Goal: Task Accomplishment & Management: Manage account settings

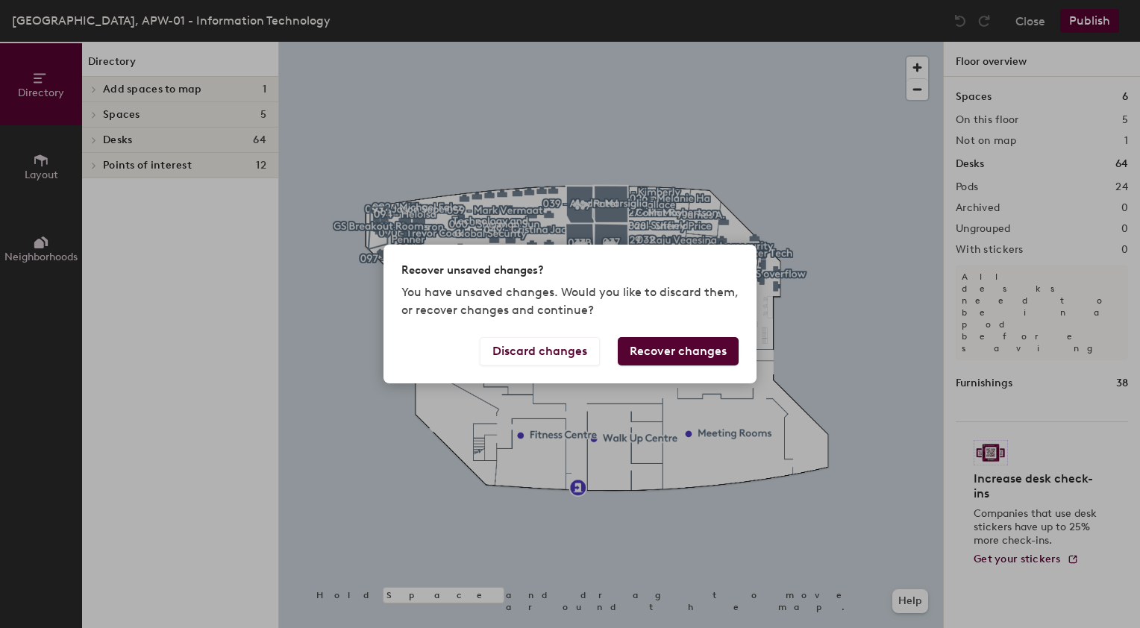
click at [716, 356] on button "Recover changes" at bounding box center [678, 351] width 121 height 28
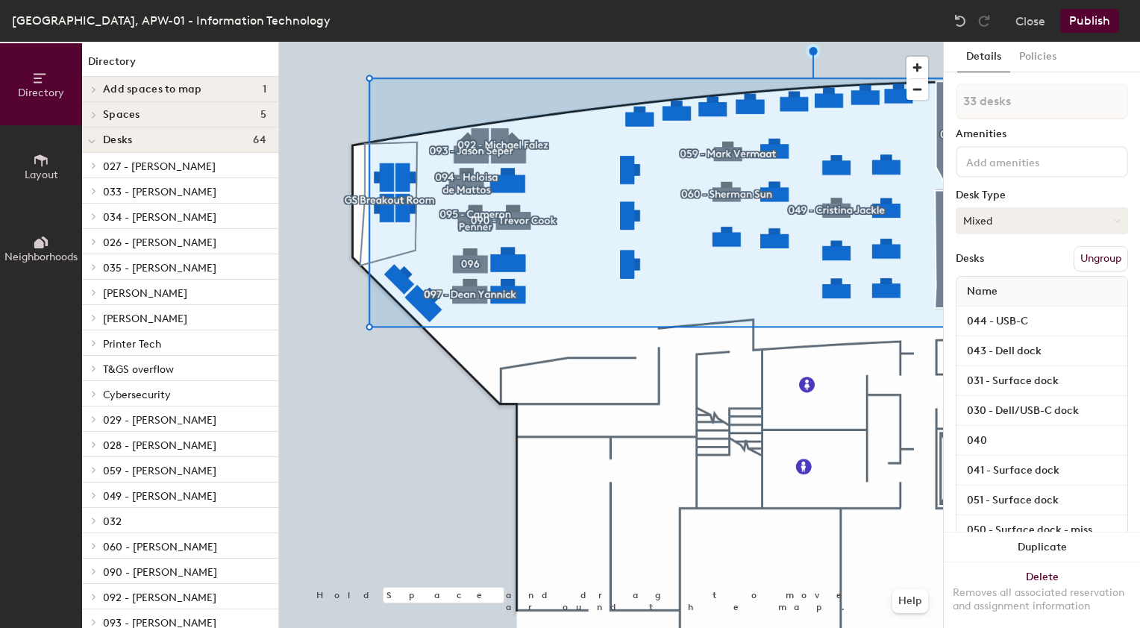
click at [1110, 220] on button "Mixed" at bounding box center [1042, 220] width 172 height 27
click at [158, 221] on span "034 - [PERSON_NAME]" at bounding box center [159, 217] width 113 height 13
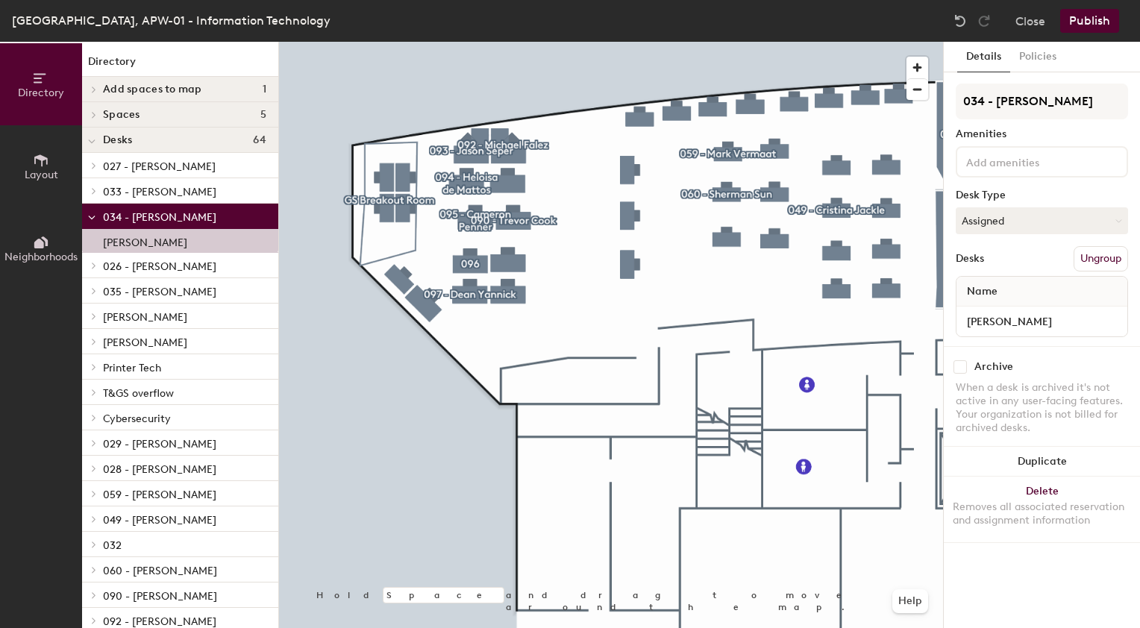
scroll to position [194, 0]
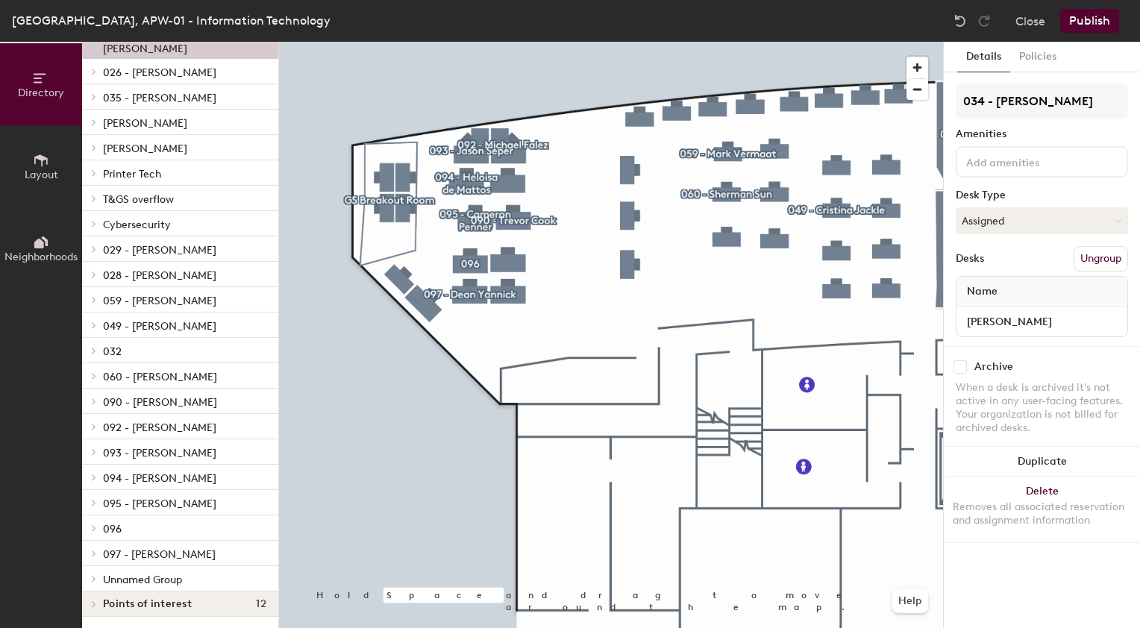
click at [100, 580] on div at bounding box center [93, 578] width 16 height 7
click at [134, 578] on span "Unnamed Group" at bounding box center [142, 580] width 79 height 13
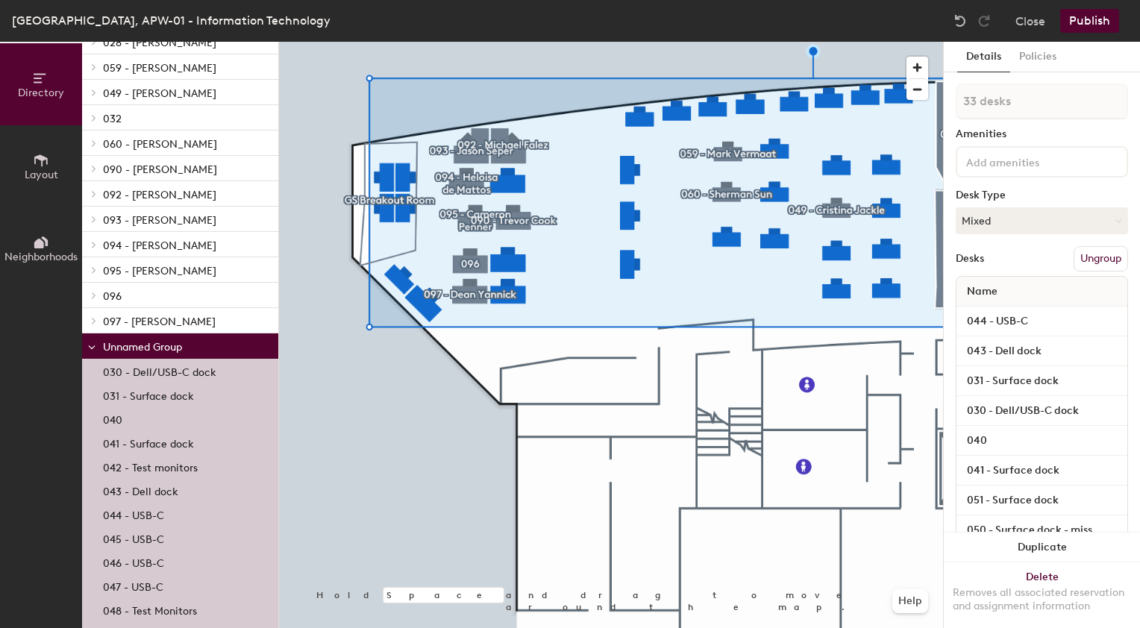
scroll to position [462, 0]
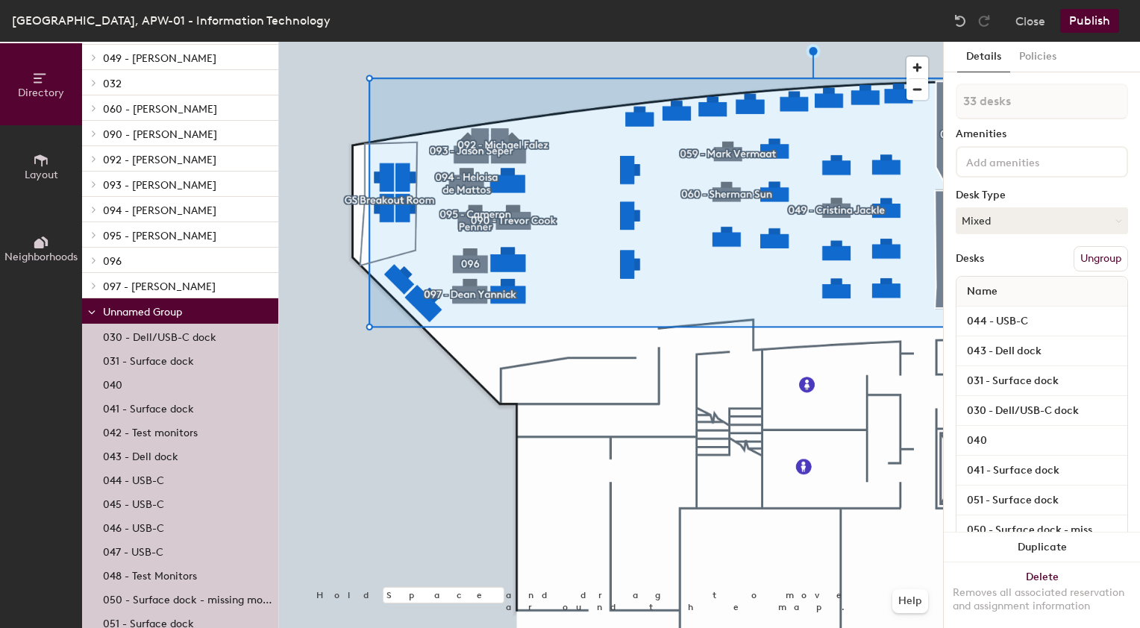
type input "1 desk"
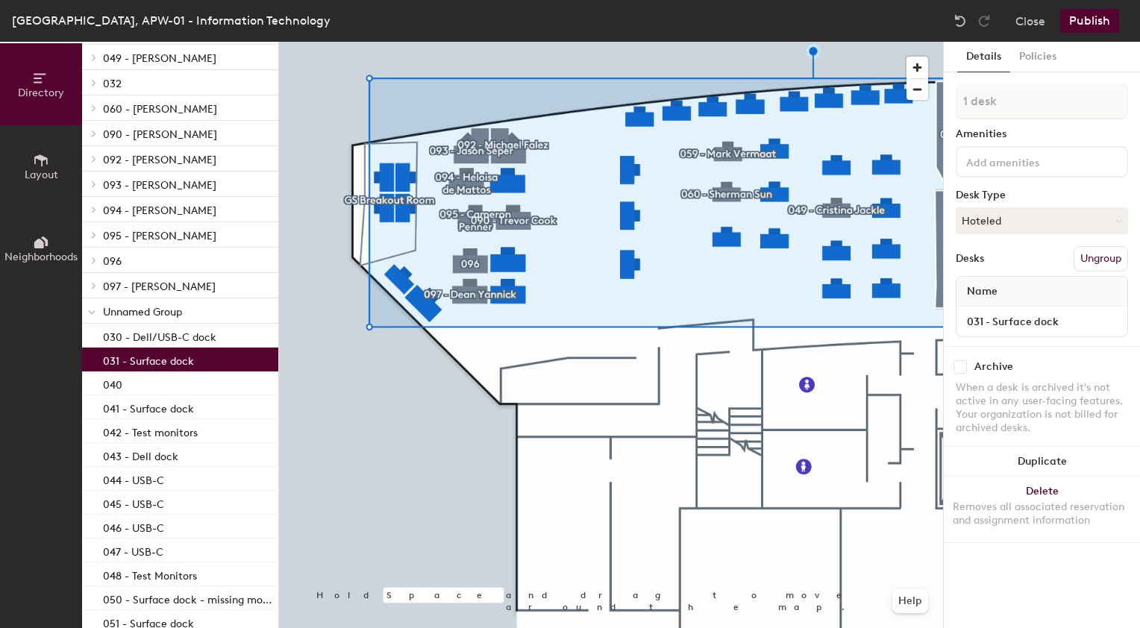
click at [172, 353] on p "031 - Surface dock" at bounding box center [148, 359] width 91 height 17
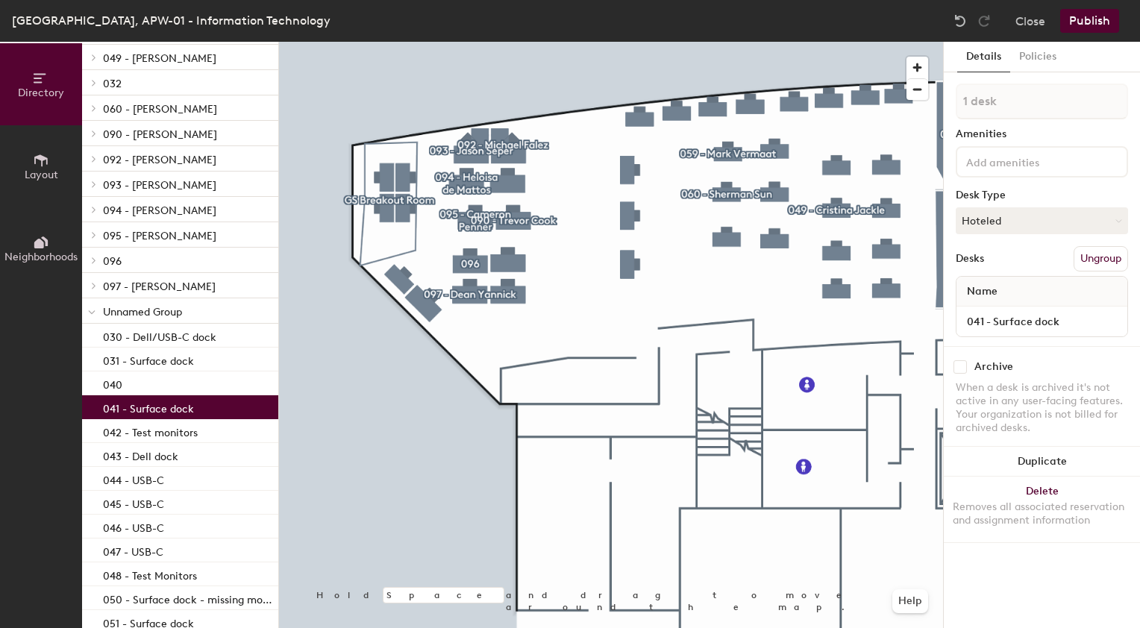
click at [149, 410] on p "041 - Surface dock" at bounding box center [148, 406] width 91 height 17
click at [152, 437] on p "042 - Test monitors" at bounding box center [150, 430] width 95 height 17
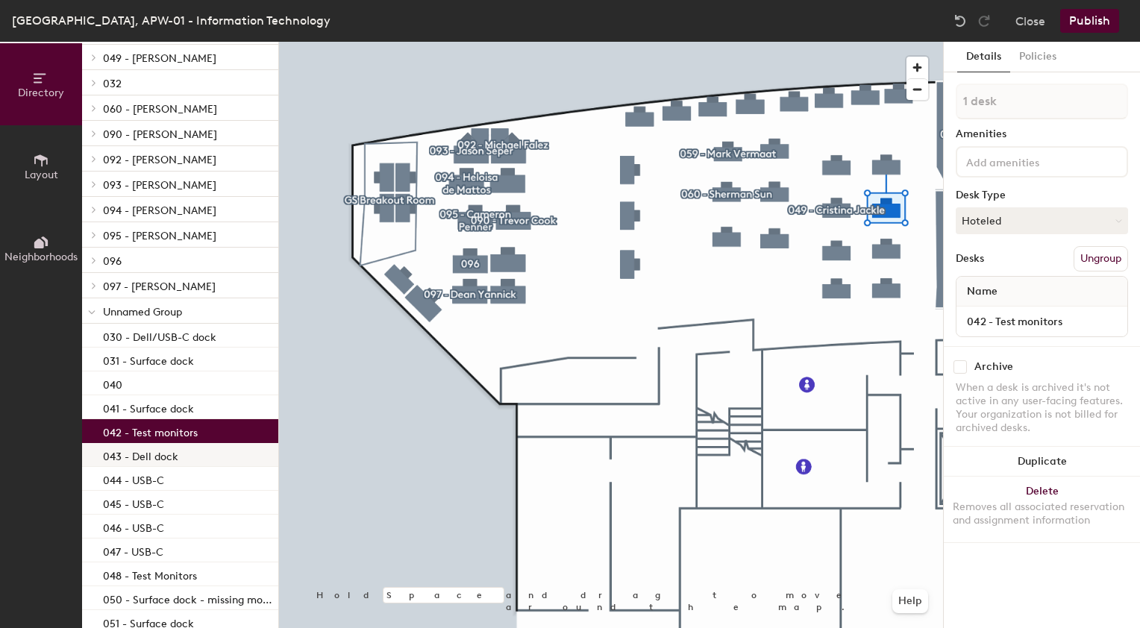
scroll to position [982, 0]
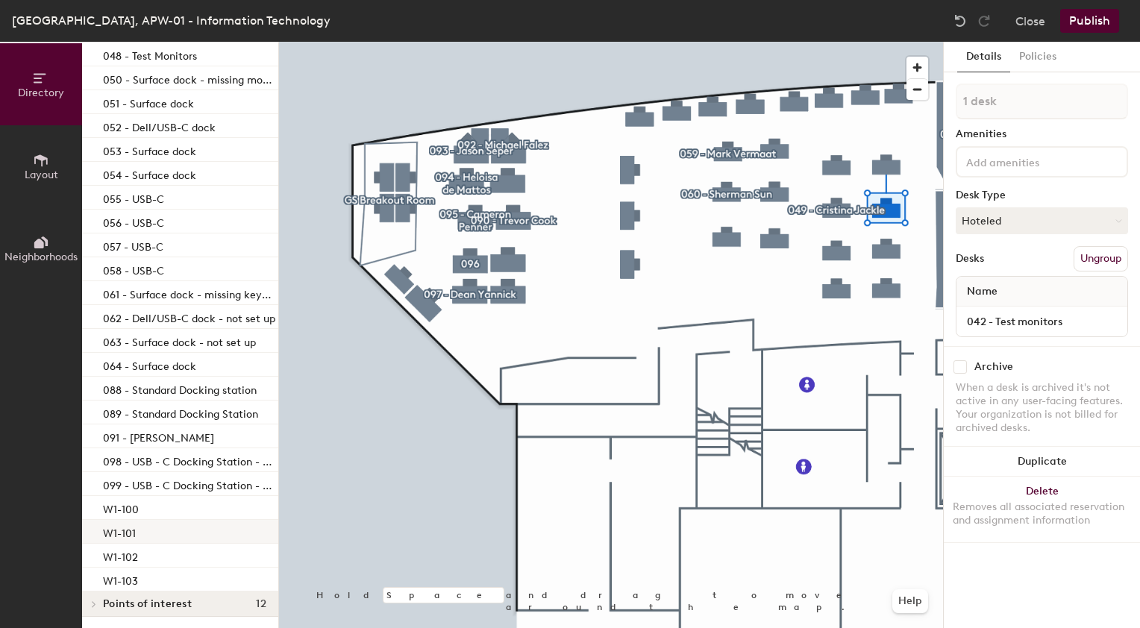
click at [141, 533] on div "W1-101" at bounding box center [180, 532] width 196 height 24
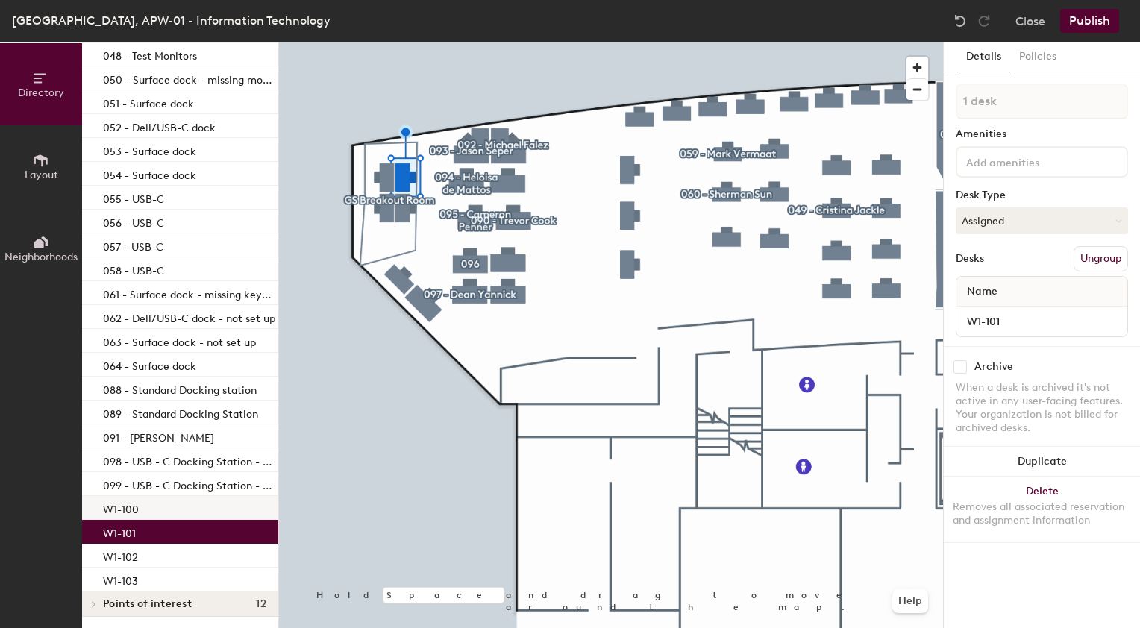
click at [139, 512] on div "W1-100" at bounding box center [180, 508] width 196 height 24
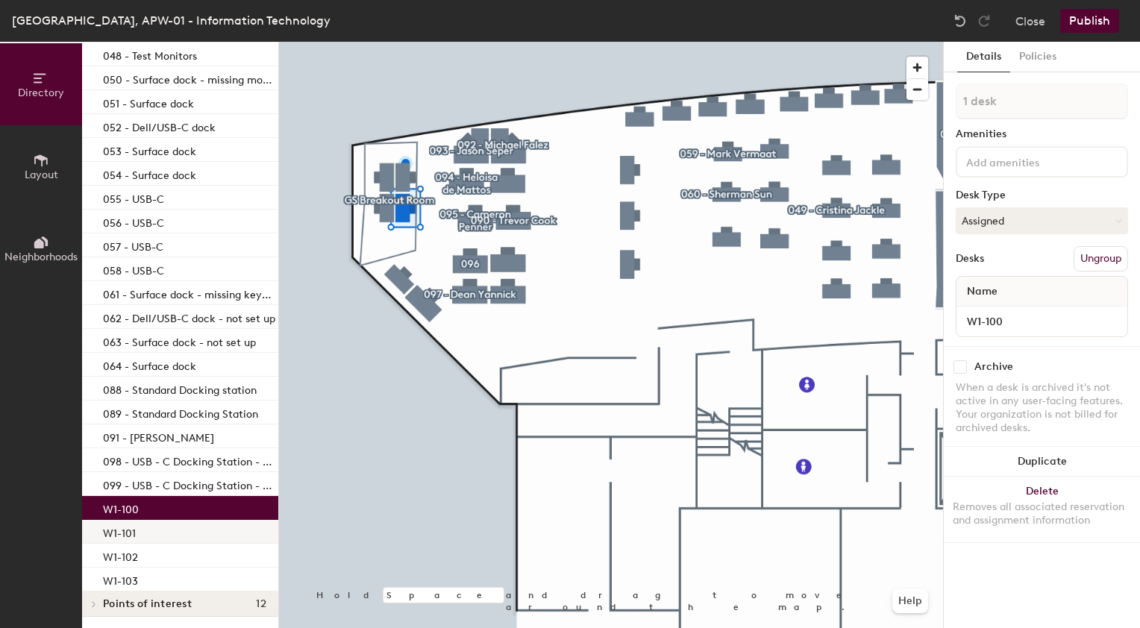
click at [139, 535] on div "W1-101" at bounding box center [180, 532] width 196 height 24
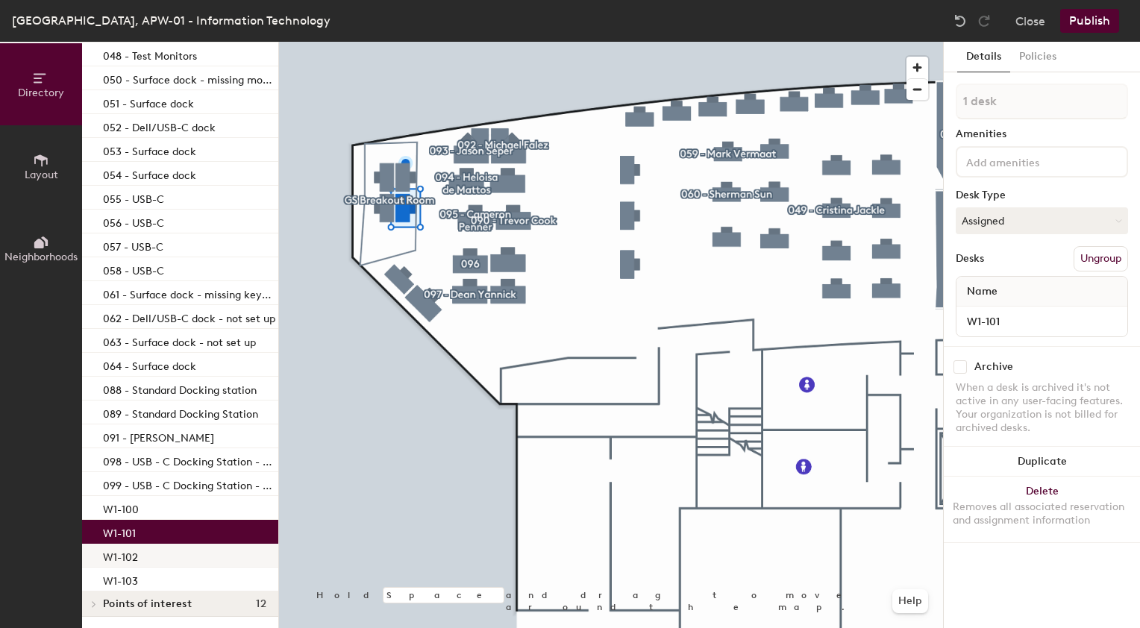
click at [139, 560] on div "W1-102" at bounding box center [180, 556] width 196 height 24
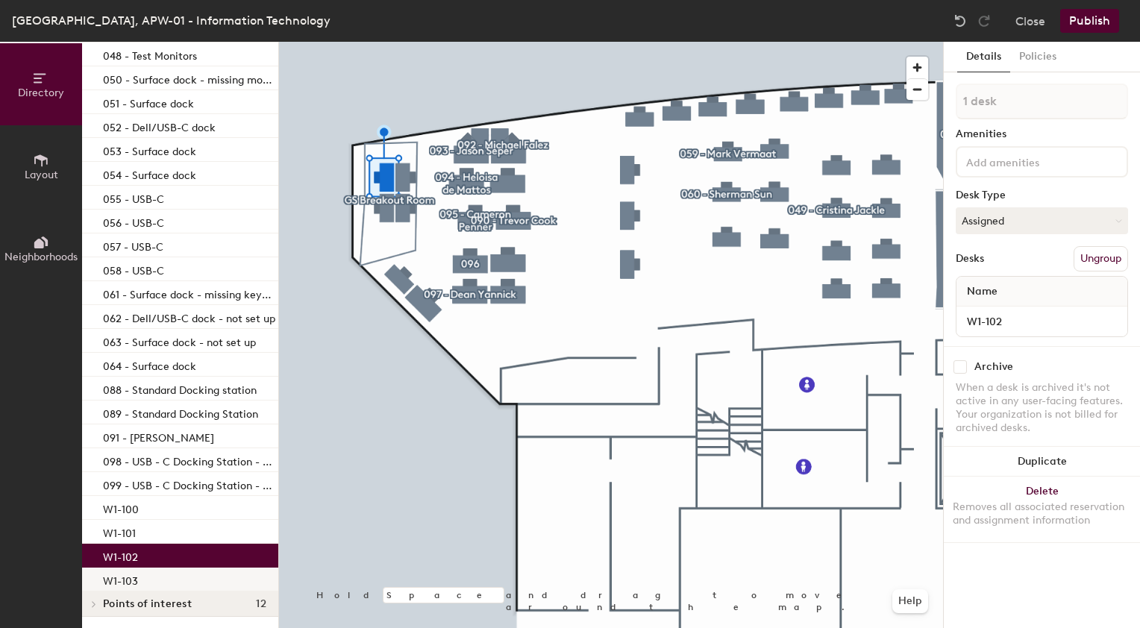
click at [146, 581] on div "W1-103" at bounding box center [180, 580] width 196 height 24
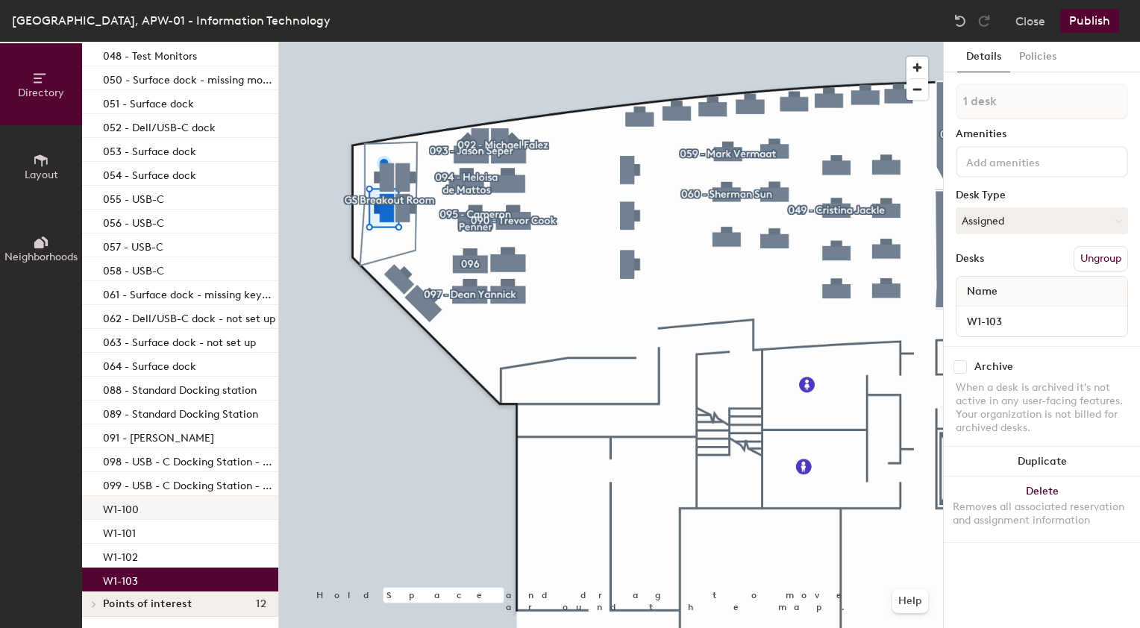
click at [144, 511] on div "W1-100" at bounding box center [180, 508] width 196 height 24
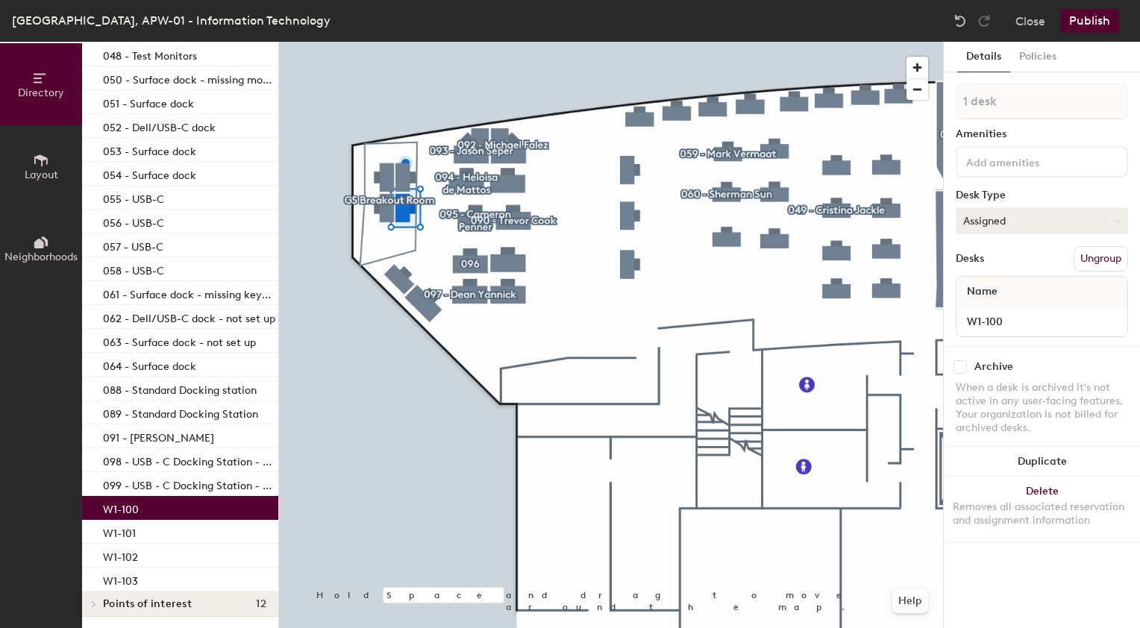
click at [1110, 217] on button "Assigned" at bounding box center [1042, 220] width 172 height 27
click at [994, 312] on div "Hoteled" at bounding box center [1031, 312] width 149 height 22
click at [148, 532] on div "W1-101" at bounding box center [180, 532] width 196 height 24
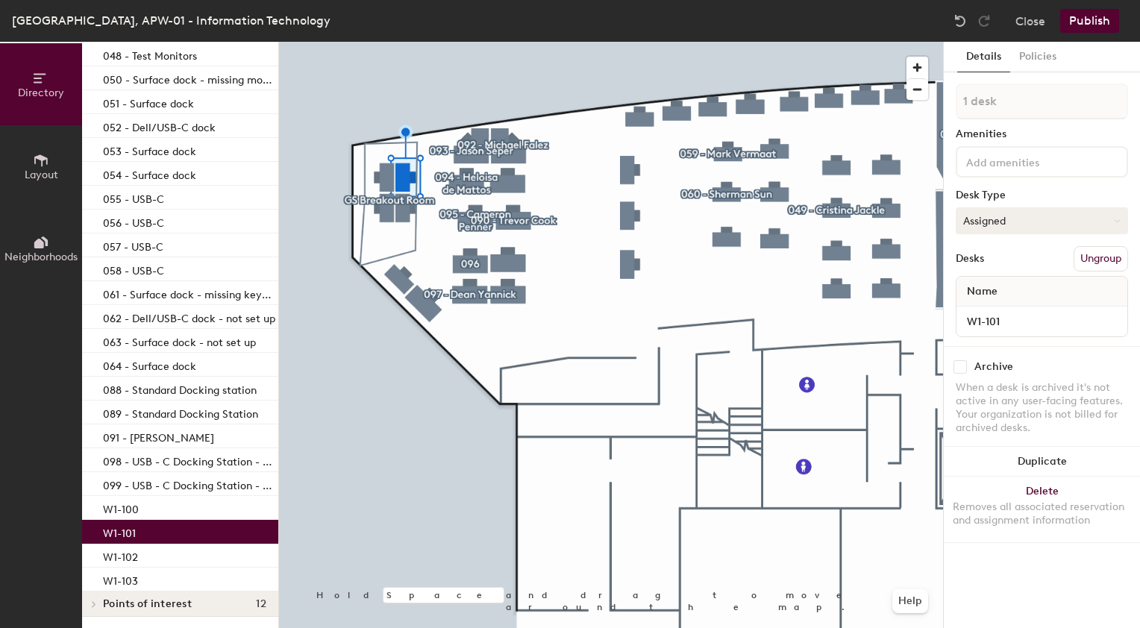
click at [1013, 221] on button "Assigned" at bounding box center [1042, 220] width 172 height 27
click at [983, 307] on div "Hoteled" at bounding box center [1031, 312] width 149 height 22
click at [169, 565] on div "W1-102" at bounding box center [180, 556] width 196 height 24
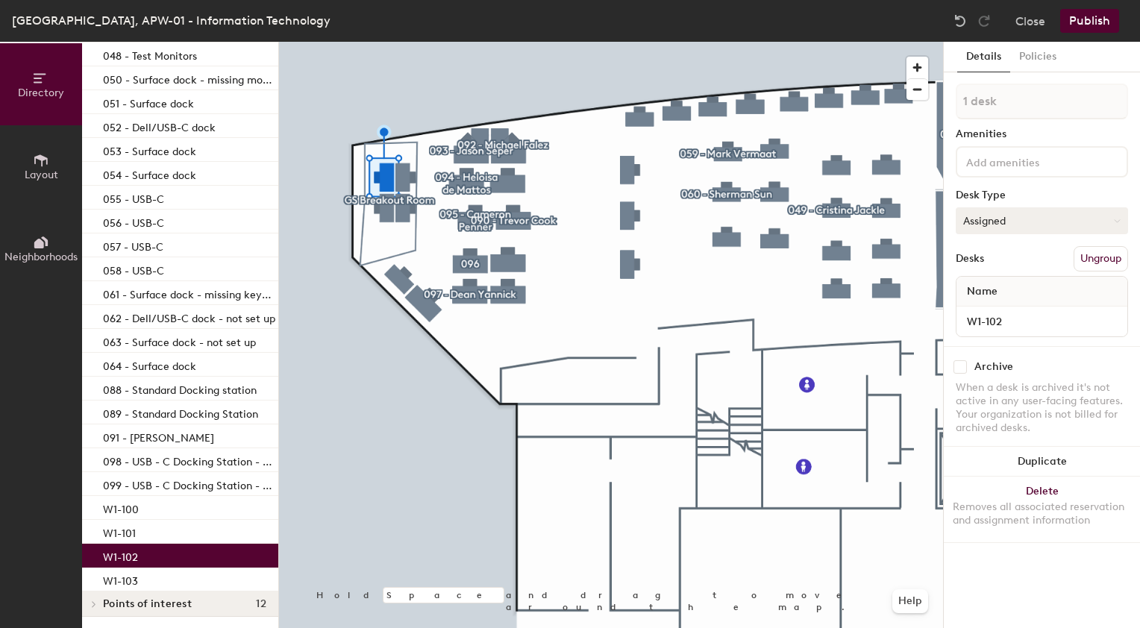
click at [1012, 220] on button "Assigned" at bounding box center [1042, 220] width 172 height 27
click at [987, 309] on div "Hoteled" at bounding box center [1031, 312] width 149 height 22
click at [142, 579] on div "W1-103" at bounding box center [180, 580] width 196 height 24
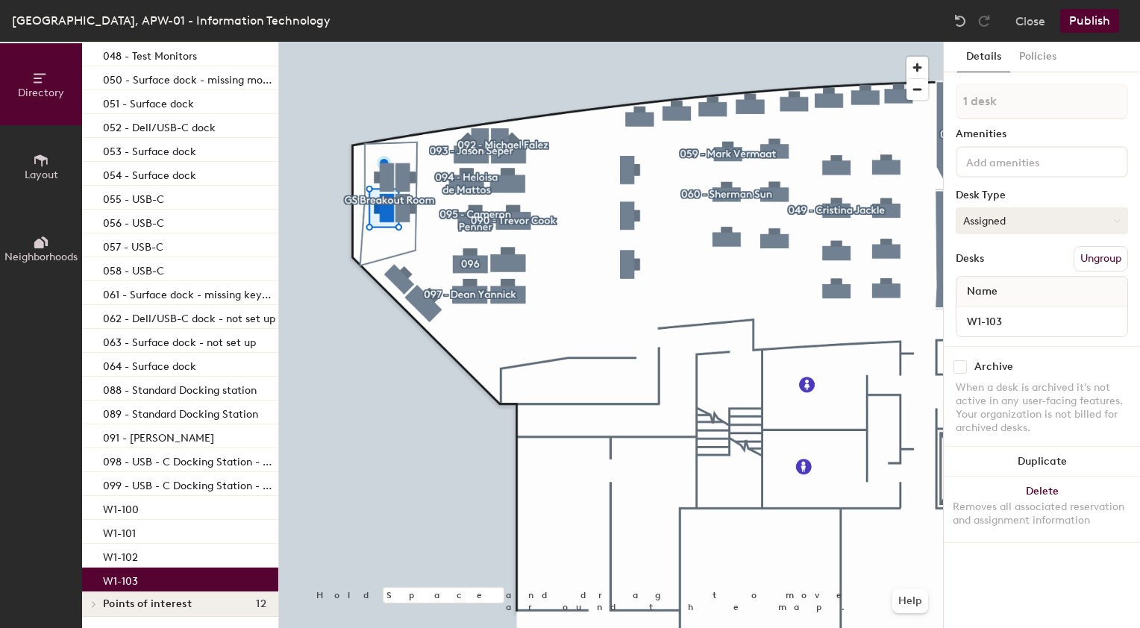
click at [1032, 221] on button "Assigned" at bounding box center [1042, 220] width 172 height 27
click at [1005, 312] on div "Hoteled" at bounding box center [1031, 312] width 149 height 22
click at [134, 513] on p "W1-100" at bounding box center [121, 507] width 36 height 17
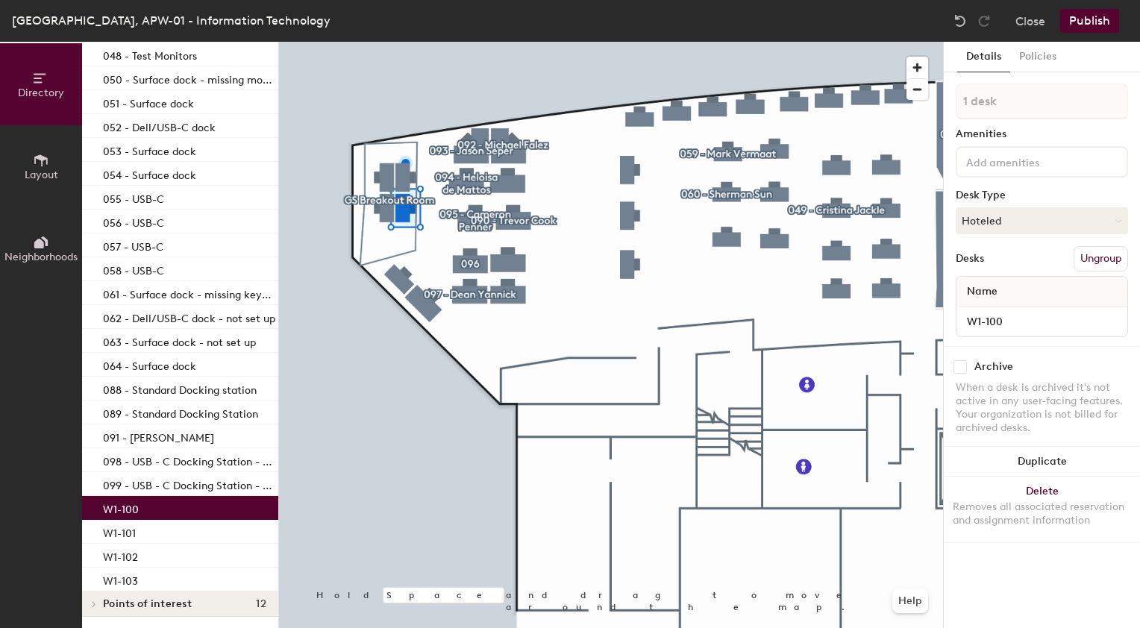
click at [1107, 19] on button "Publish" at bounding box center [1089, 21] width 59 height 24
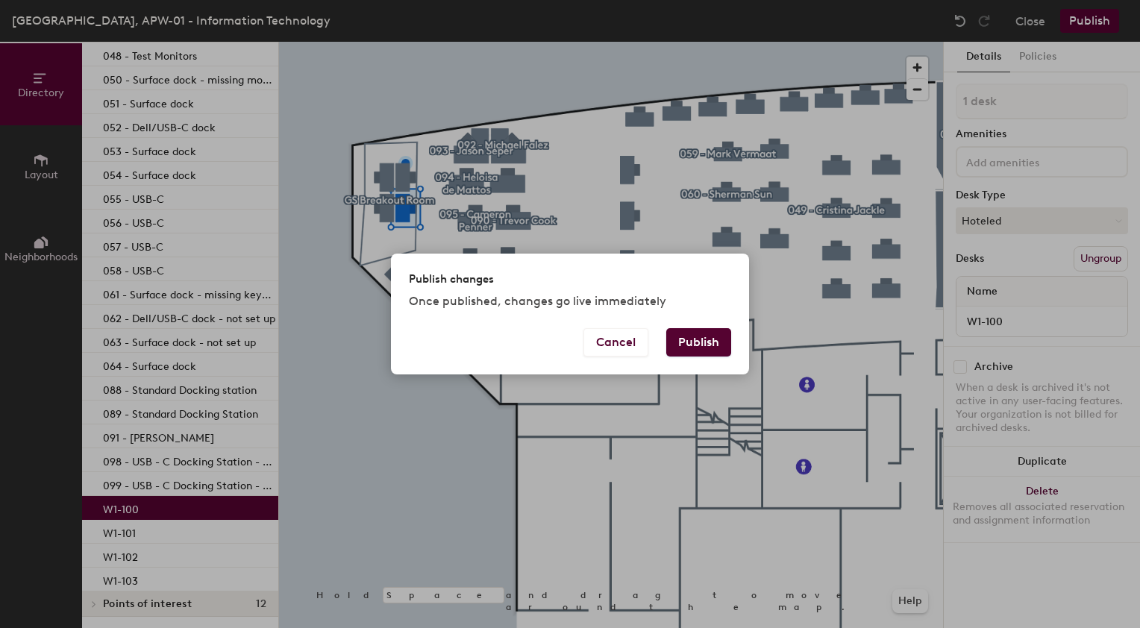
click at [694, 339] on button "Publish" at bounding box center [698, 342] width 65 height 28
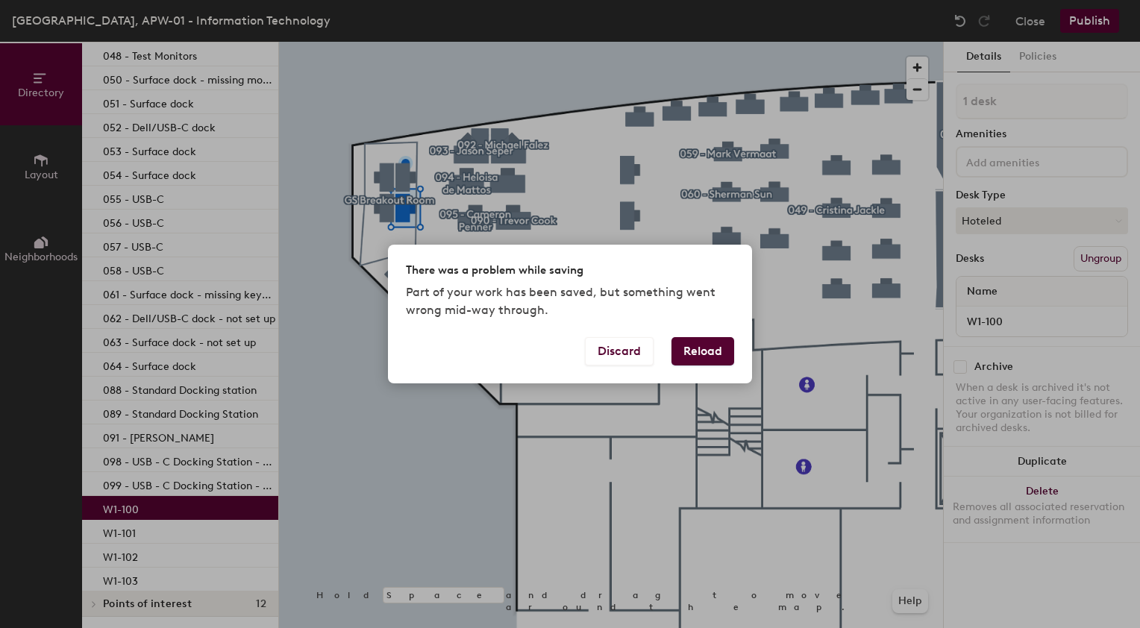
click at [695, 348] on button "Reload" at bounding box center [703, 351] width 63 height 28
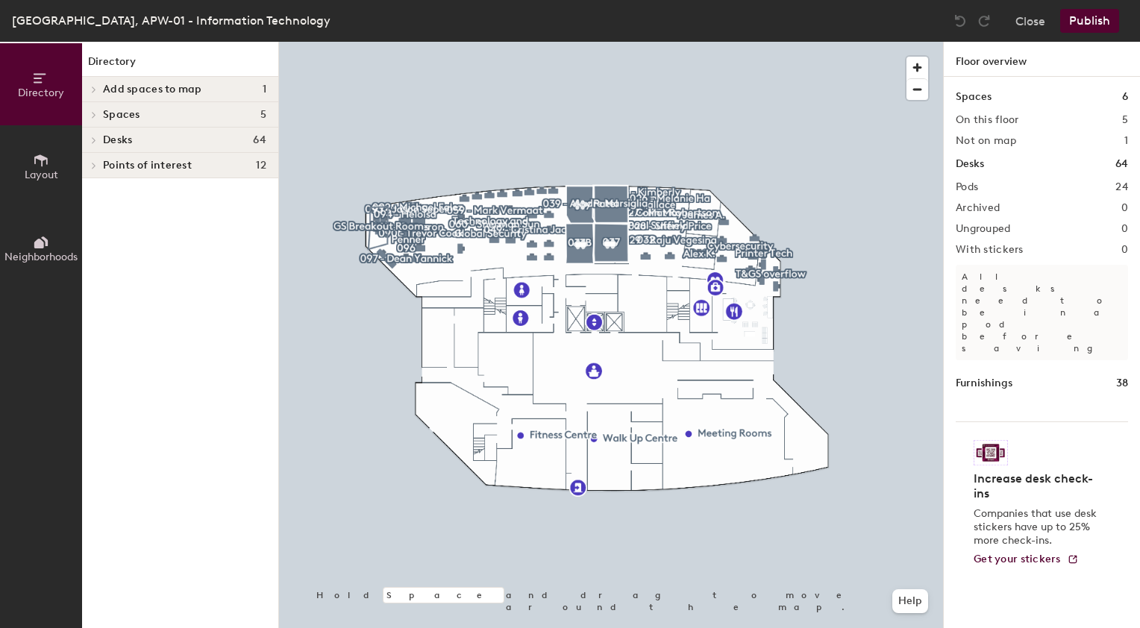
click at [95, 140] on icon at bounding box center [94, 140] width 6 height 7
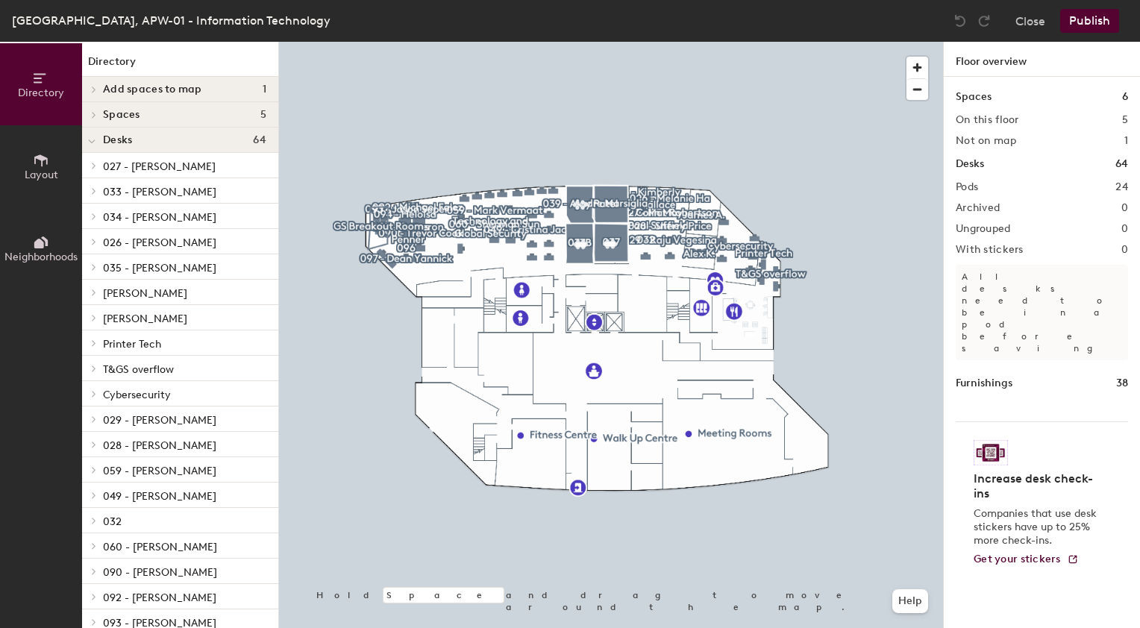
scroll to position [182, 0]
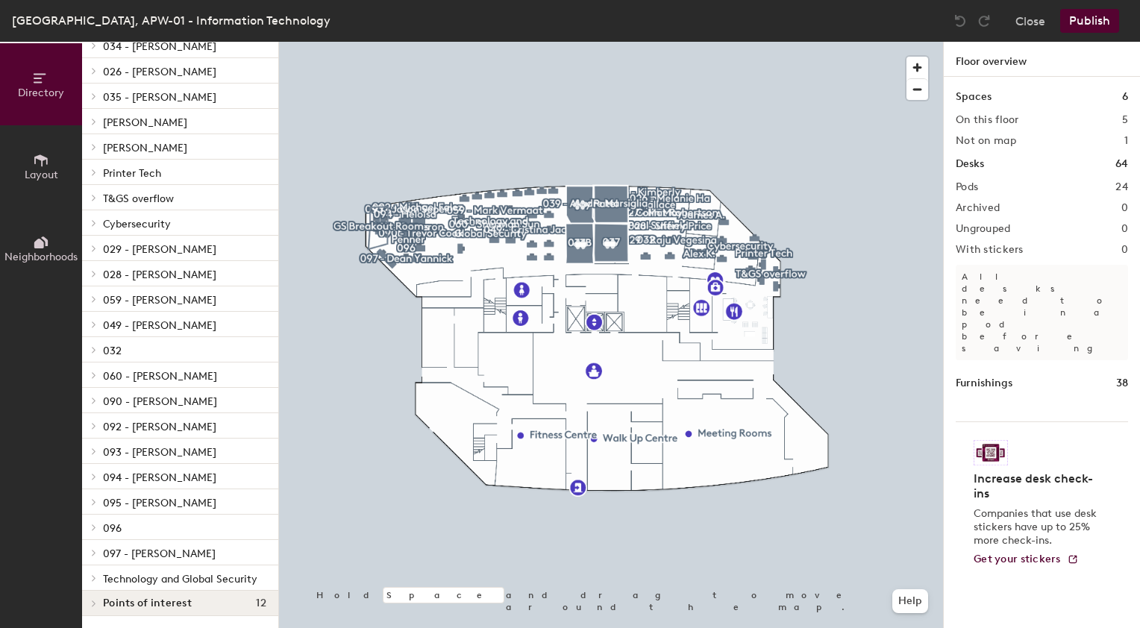
click at [155, 573] on span "Technology and Global Security" at bounding box center [180, 579] width 154 height 13
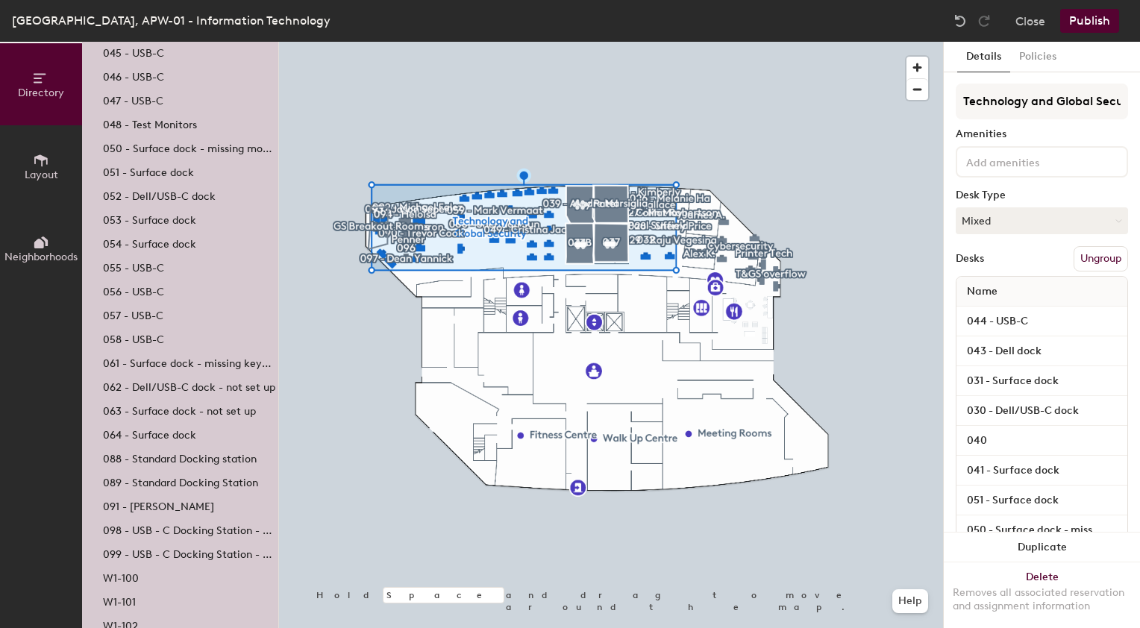
scroll to position [892, 0]
click at [139, 576] on div "W1-100" at bounding box center [180, 574] width 196 height 24
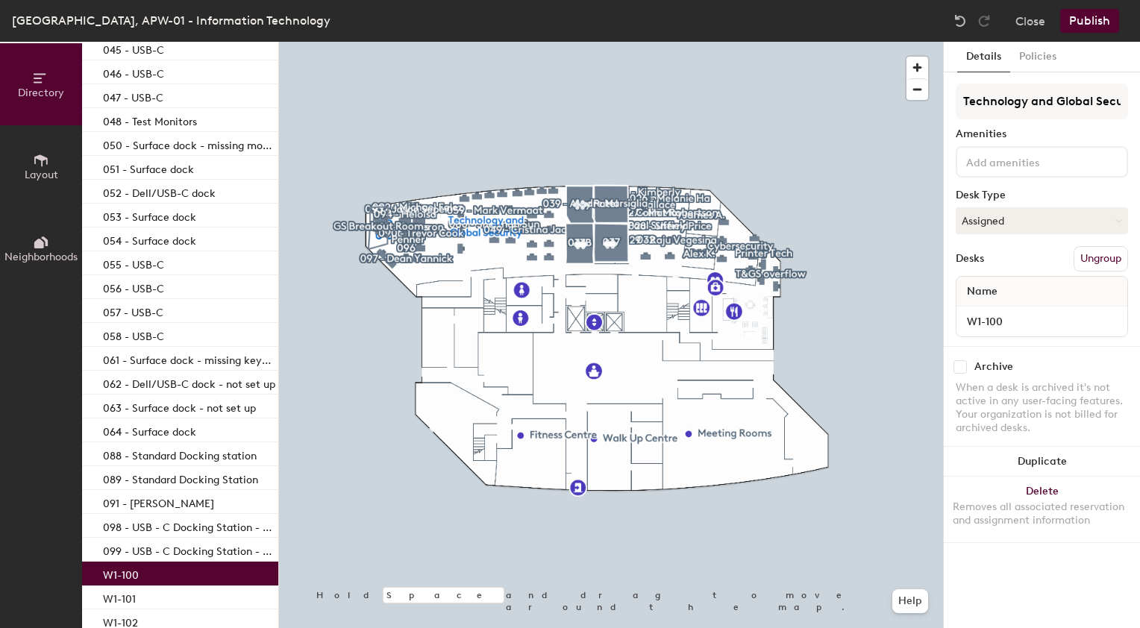
scroll to position [970, 0]
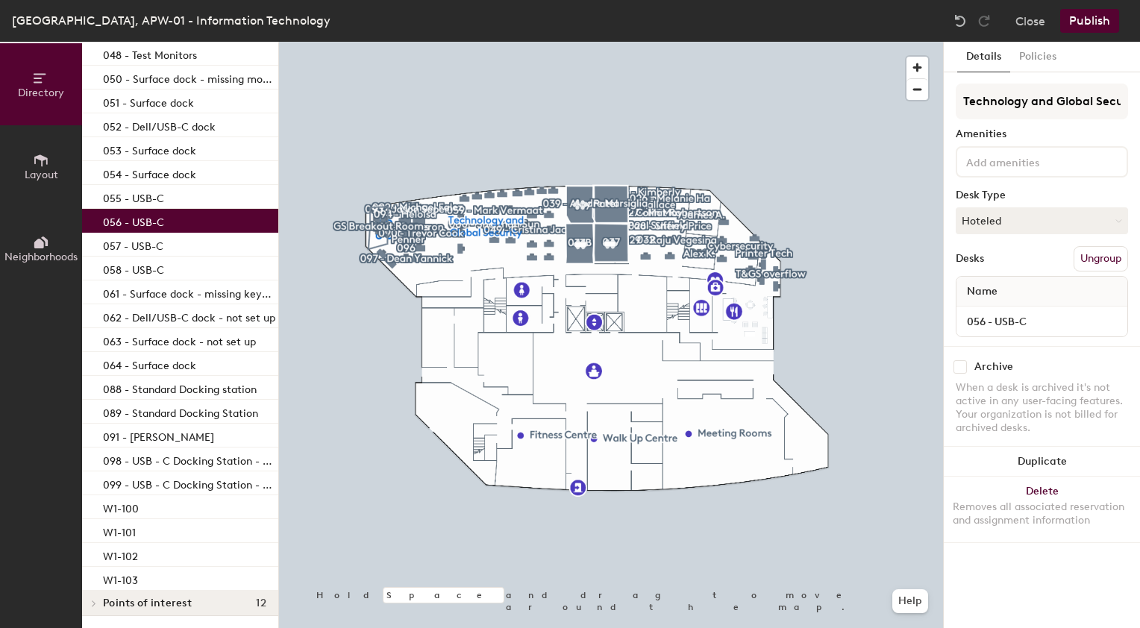
click at [157, 212] on p "056 - USB-C" at bounding box center [133, 220] width 61 height 17
click at [140, 500] on div "W1-100" at bounding box center [180, 507] width 196 height 24
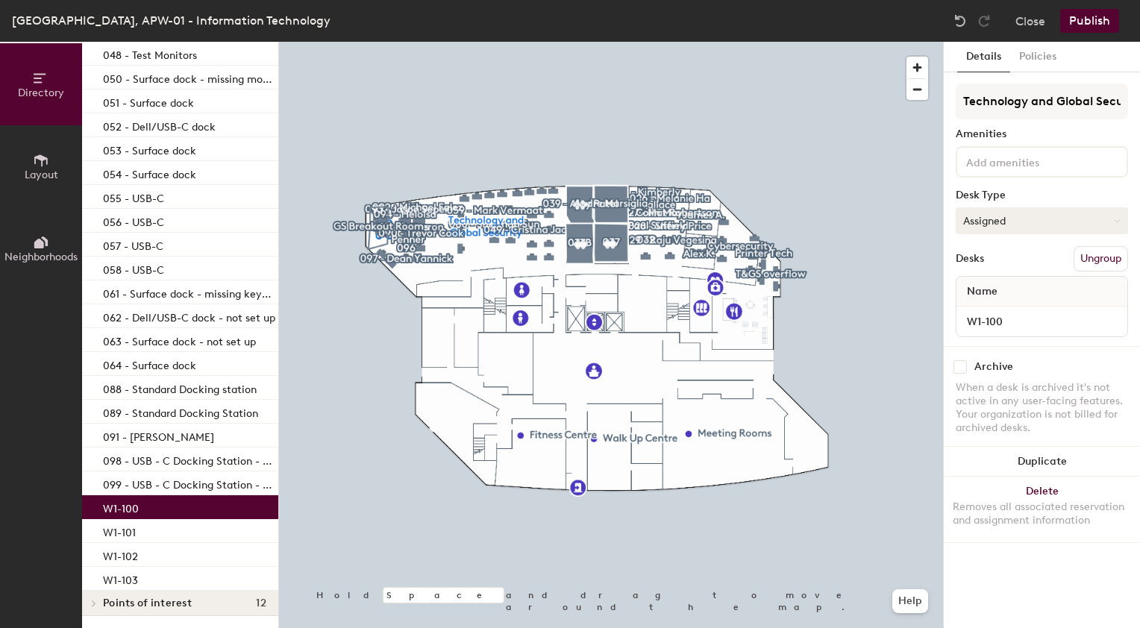
click at [1037, 224] on button "Assigned" at bounding box center [1042, 220] width 172 height 27
click at [993, 312] on div "Hoteled" at bounding box center [1031, 312] width 149 height 22
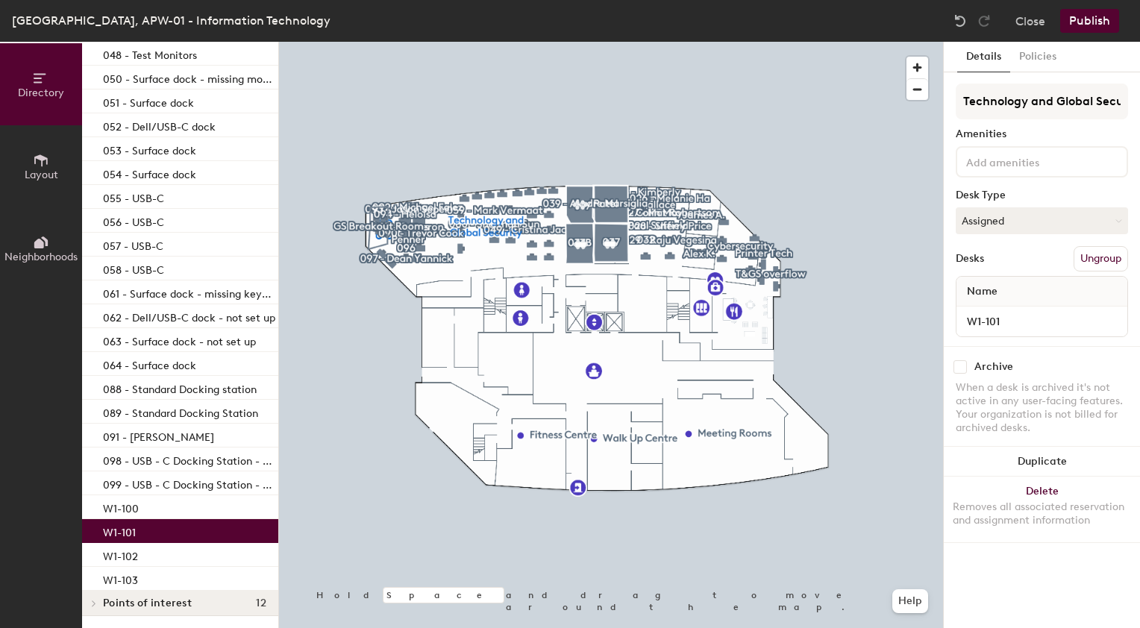
click at [143, 525] on div "W1-101" at bounding box center [180, 531] width 196 height 24
click at [1018, 222] on button "Assigned" at bounding box center [1042, 220] width 172 height 27
click at [992, 308] on div "Hoteled" at bounding box center [1031, 312] width 149 height 22
click at [134, 546] on p "W1-102" at bounding box center [120, 554] width 35 height 17
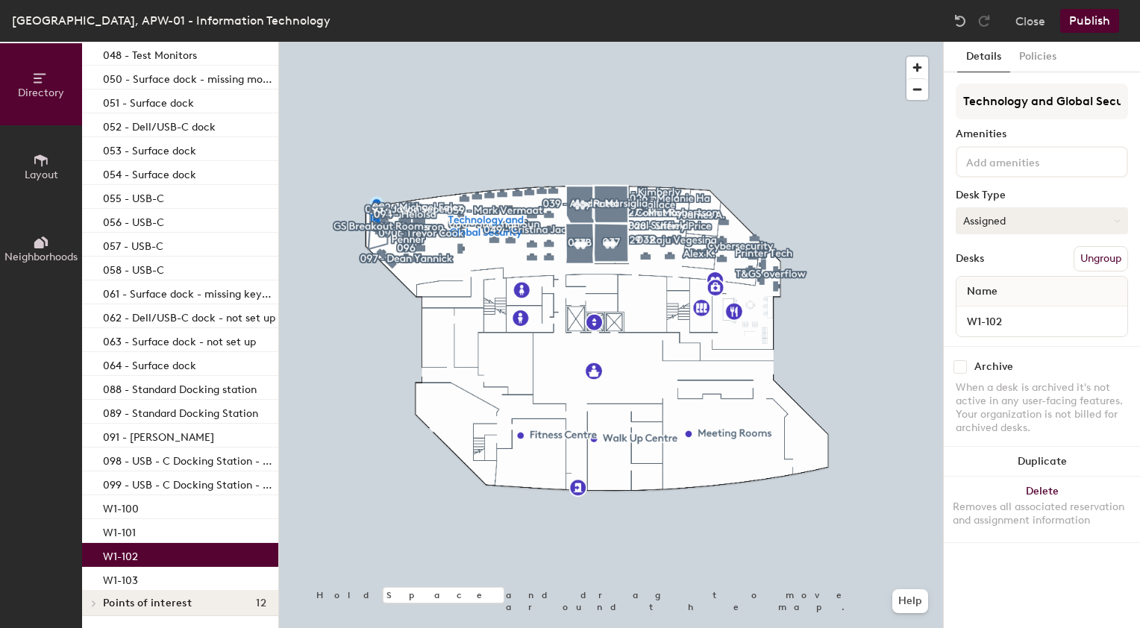
click at [993, 225] on button "Assigned" at bounding box center [1042, 220] width 172 height 27
click at [981, 310] on div "Hoteled" at bounding box center [1031, 312] width 149 height 22
click at [178, 567] on div "W1-103" at bounding box center [180, 579] width 196 height 24
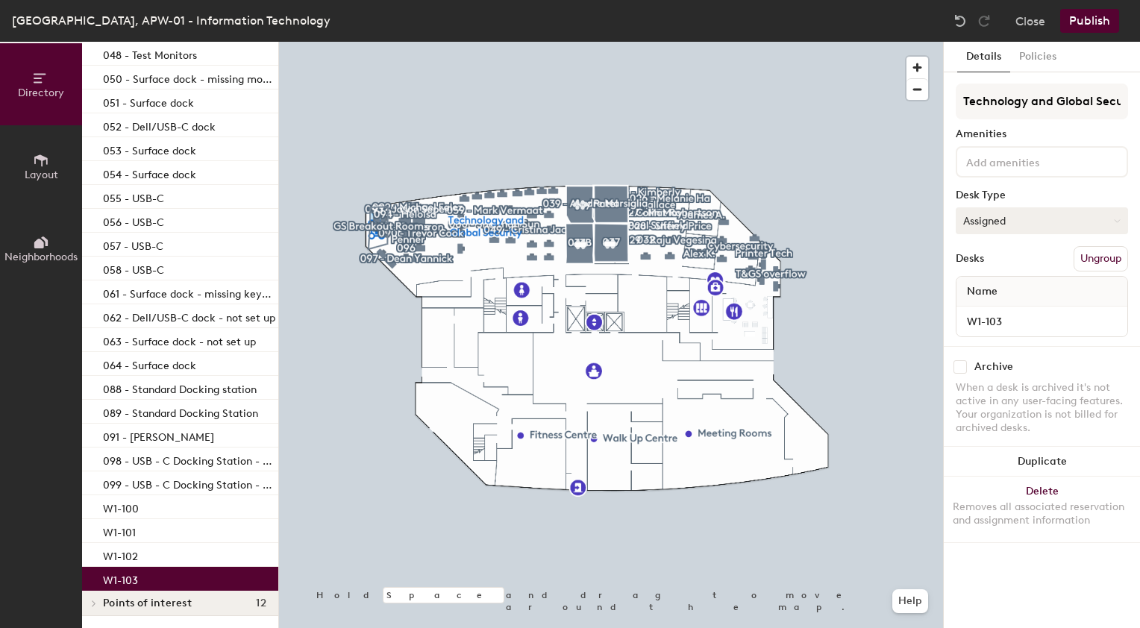
click at [987, 217] on button "Assigned" at bounding box center [1042, 220] width 172 height 27
click at [982, 308] on div "Hoteled" at bounding box center [1031, 312] width 149 height 22
click at [140, 500] on div "W1-100" at bounding box center [180, 507] width 196 height 24
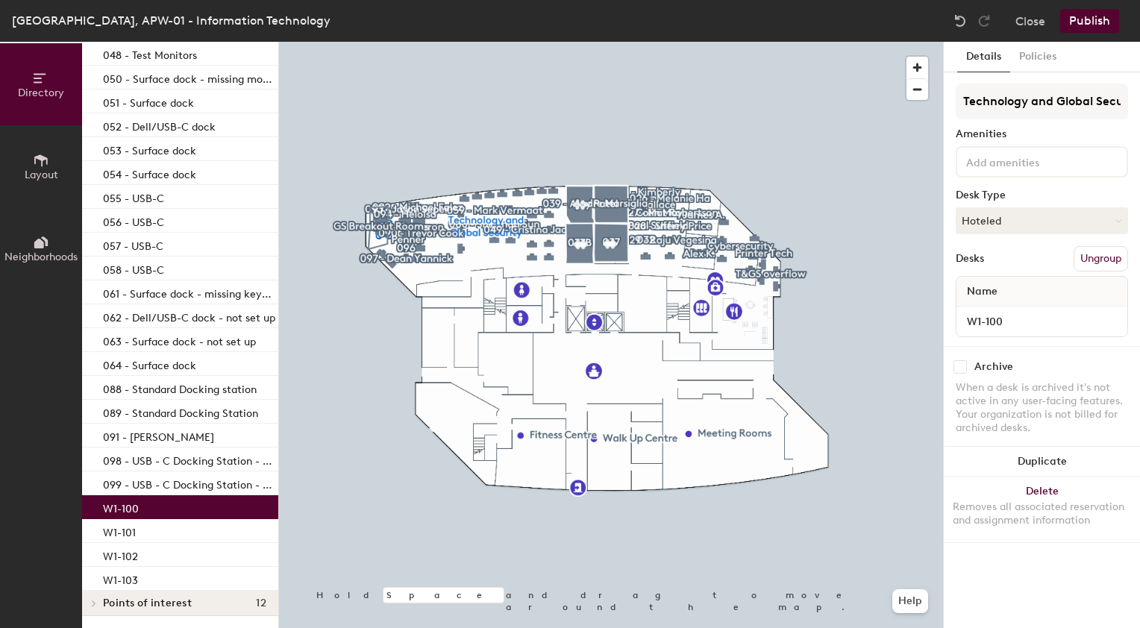
click at [1093, 22] on button "Publish" at bounding box center [1089, 21] width 59 height 24
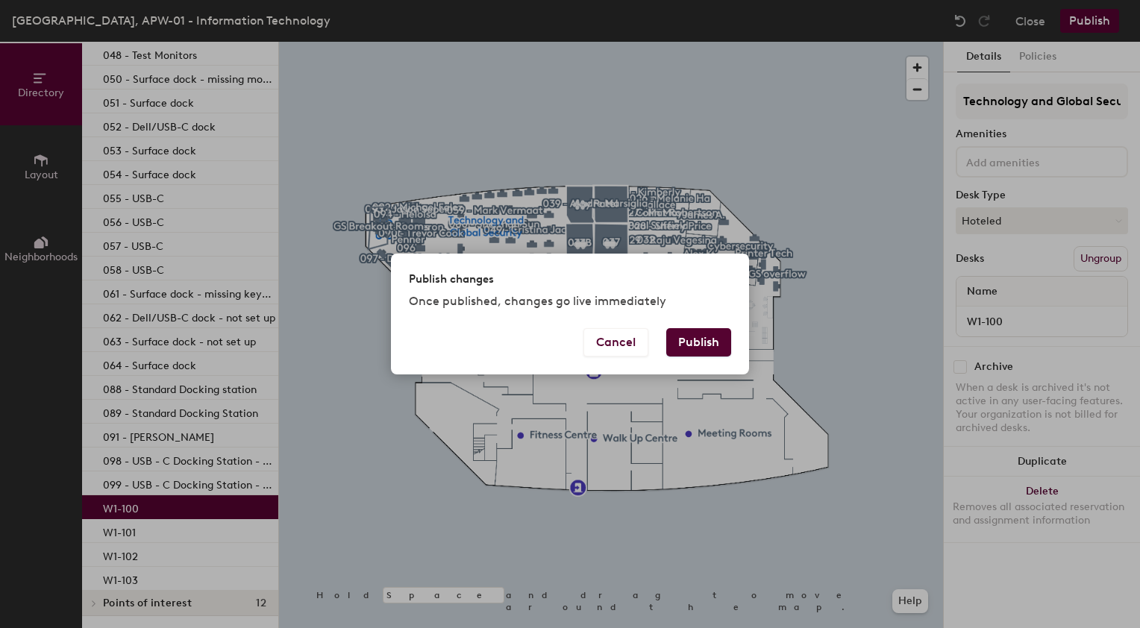
click at [692, 345] on button "Publish" at bounding box center [698, 342] width 65 height 28
